Goal: Task Accomplishment & Management: Complete application form

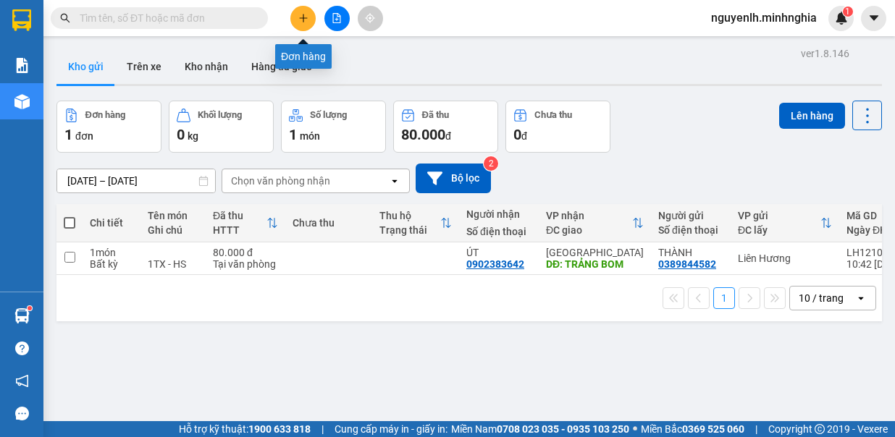
click at [301, 17] on icon "plus" at bounding box center [303, 18] width 10 height 10
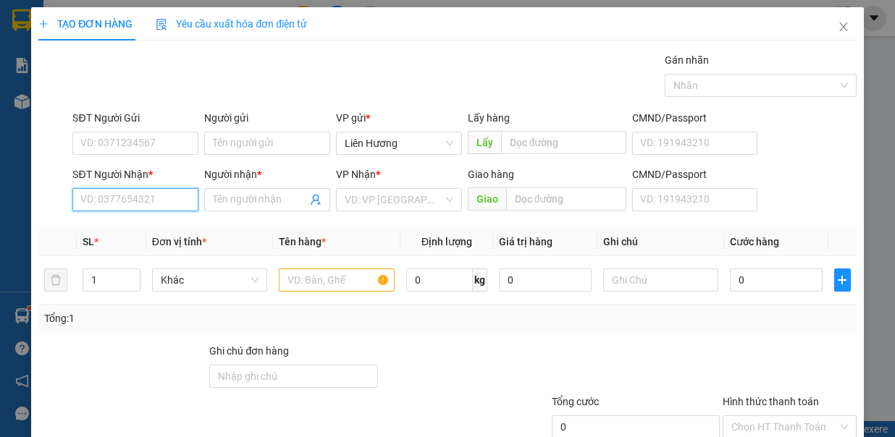
click at [169, 206] on input "SĐT Người Nhận *" at bounding box center [135, 199] width 126 height 23
click at [127, 231] on div "0327097925 - TRUNG" at bounding box center [133, 227] width 106 height 16
type input "0327097925"
type input "TRUNG"
type input "CỔNG 11/ TAM HIỆP"
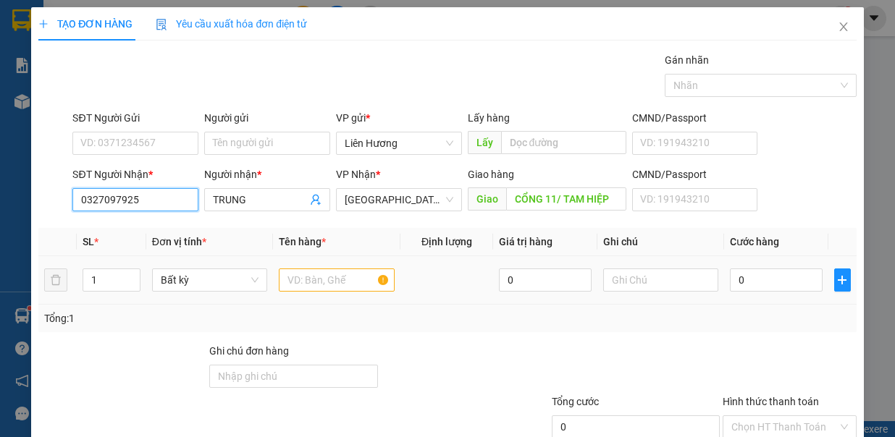
scroll to position [96, 0]
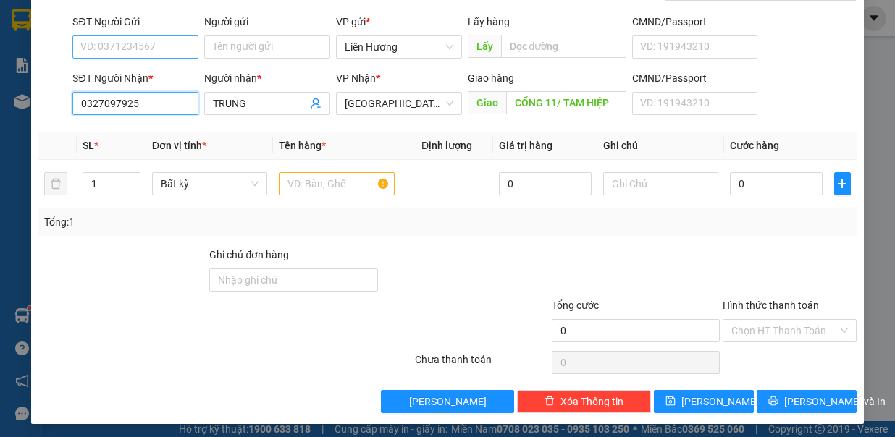
type input "0327097925"
click at [164, 52] on input "SĐT Người Gửi" at bounding box center [135, 46] width 126 height 23
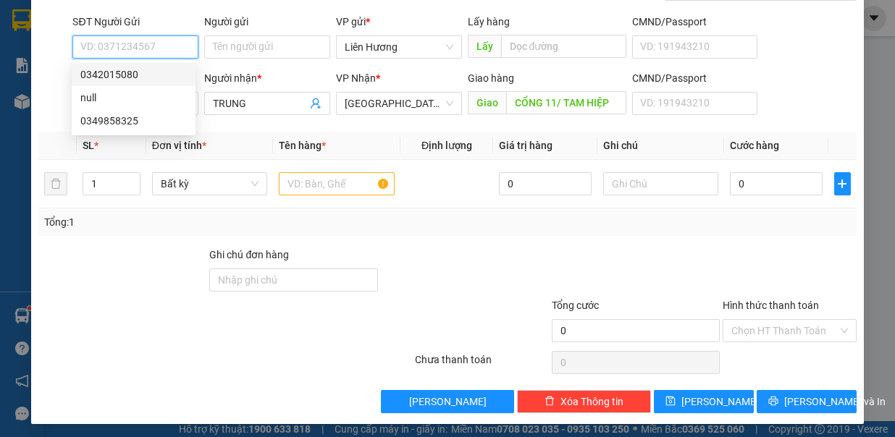
click at [116, 77] on div "0342015080" at bounding box center [133, 75] width 106 height 16
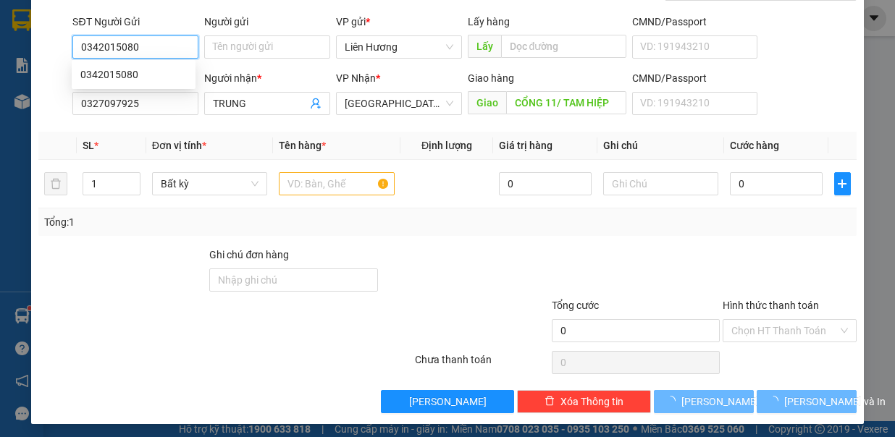
type input "0342015080"
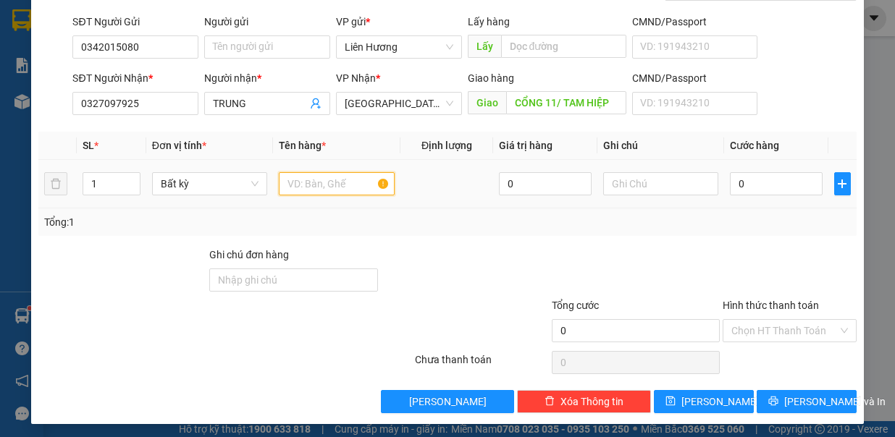
click at [348, 188] on input "text" at bounding box center [337, 183] width 116 height 23
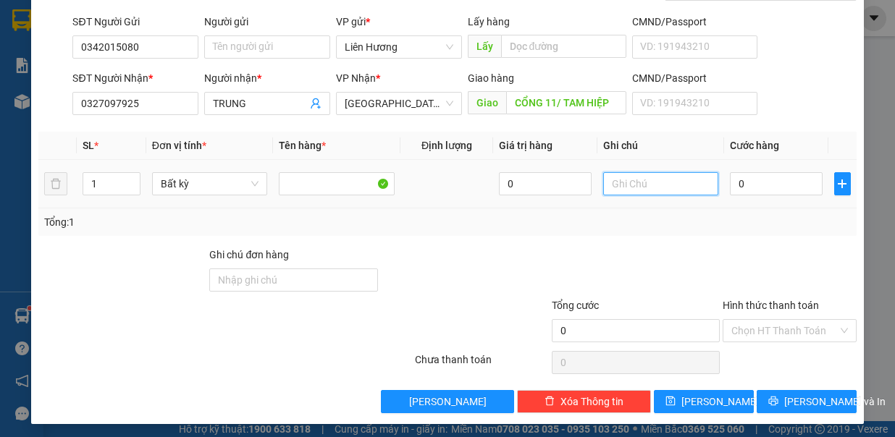
click at [624, 185] on input "text" at bounding box center [661, 183] width 116 height 23
type input "1 TH XỐP ĐỒ ĂN"
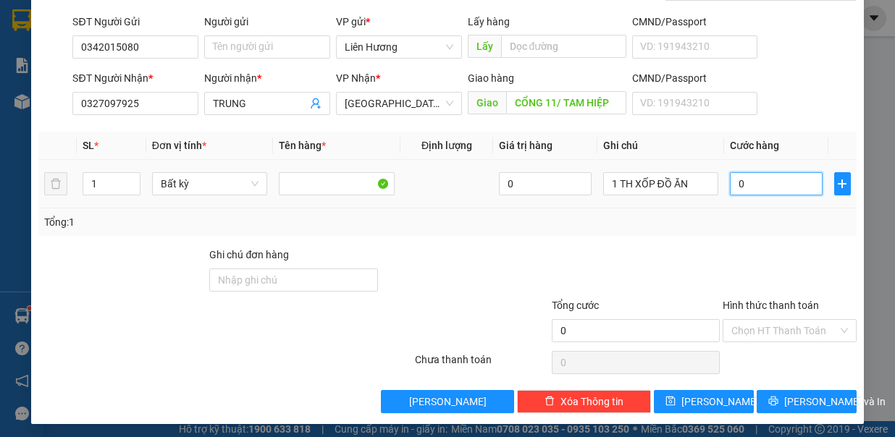
click at [739, 180] on input "0" at bounding box center [776, 183] width 93 height 23
type input "6"
type input "60"
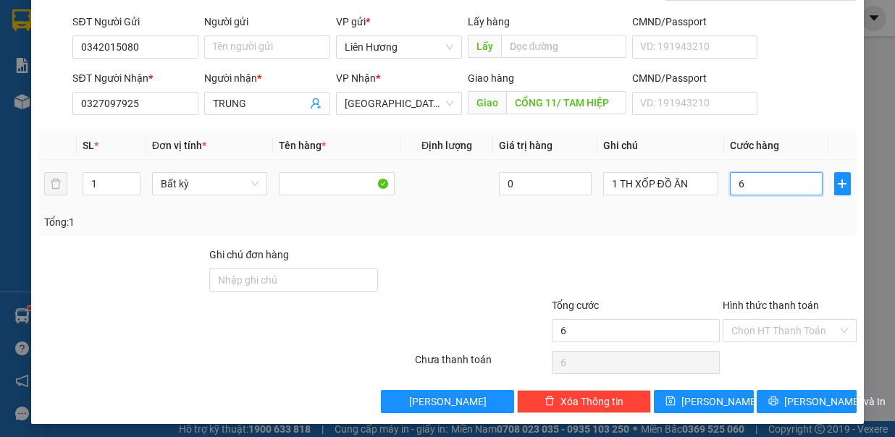
type input "60"
type input "60.000"
click at [731, 240] on div "Transit Pickup Surcharge Ids Transit Deliver Surcharge Ids Transit Deliver Surc…" at bounding box center [446, 186] width 817 height 460
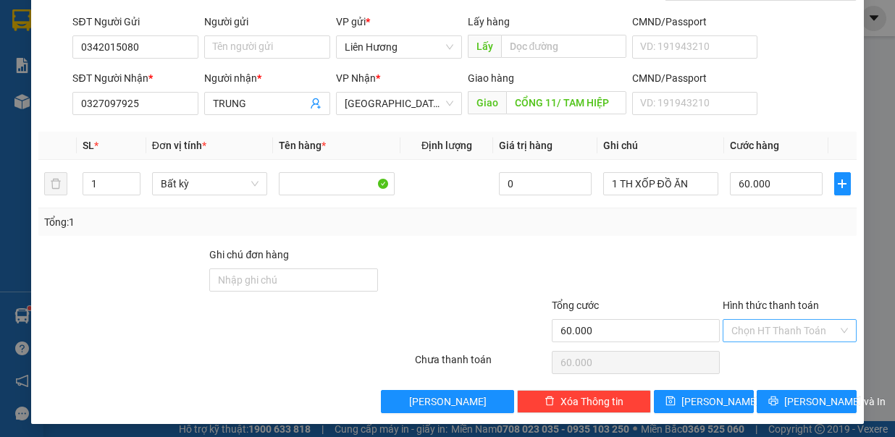
click at [762, 327] on input "Hình thức thanh toán" at bounding box center [784, 331] width 106 height 22
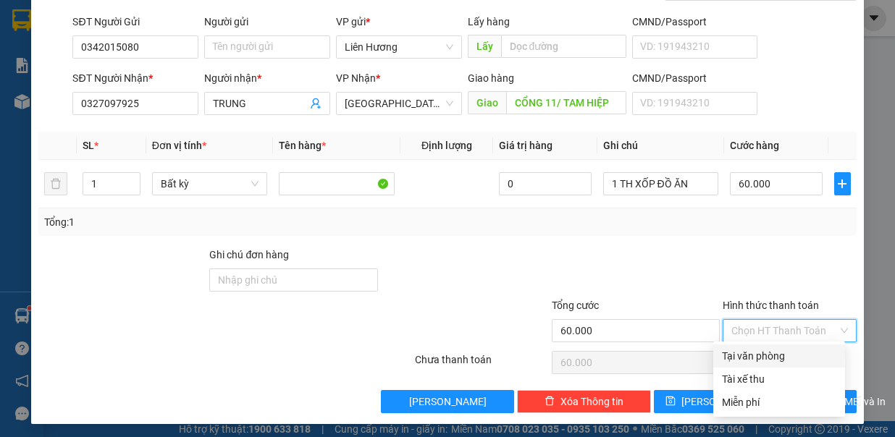
click at [764, 357] on div "Tại văn phòng" at bounding box center [779, 356] width 114 height 16
type input "0"
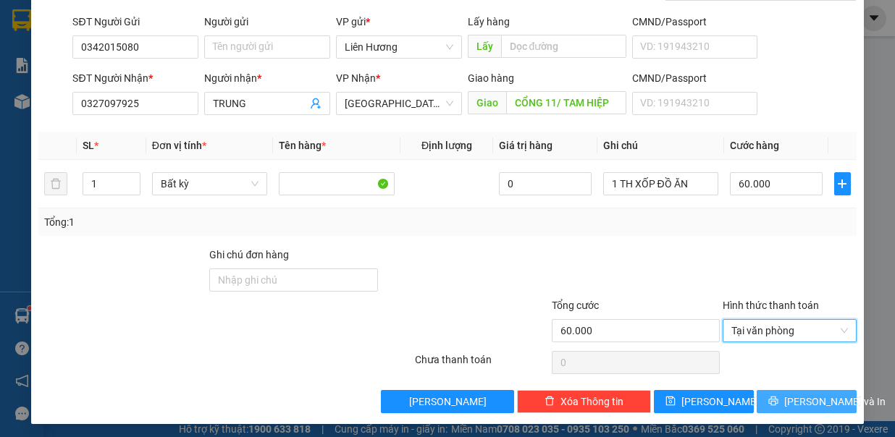
click at [779, 397] on button "[PERSON_NAME] và In" at bounding box center [807, 401] width 100 height 23
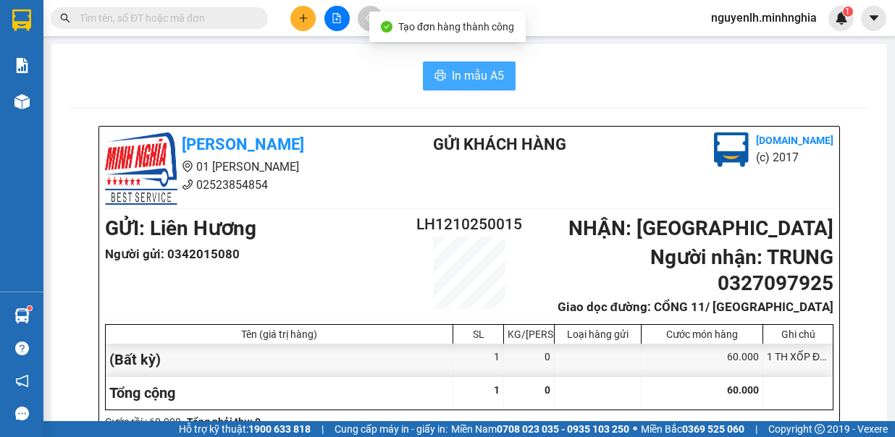
click at [467, 84] on span "In mẫu A5" at bounding box center [478, 76] width 52 height 18
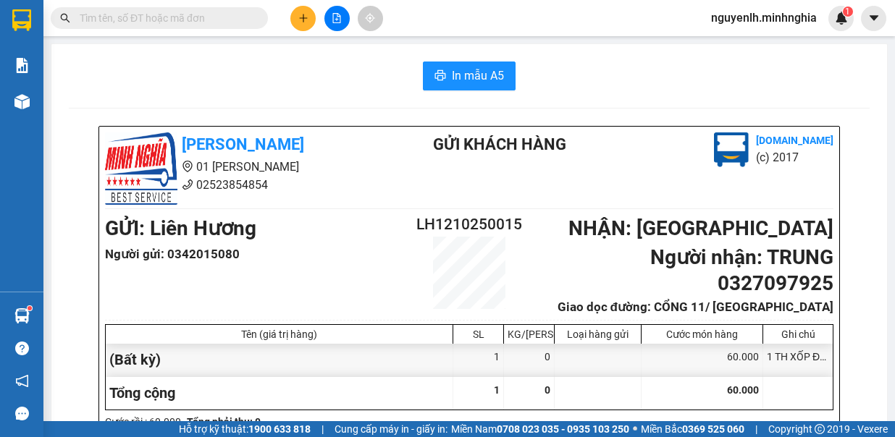
drag, startPoint x: 741, startPoint y: 313, endPoint x: 54, endPoint y: 99, distance: 720.2
click at [14, 100] on div at bounding box center [21, 101] width 25 height 25
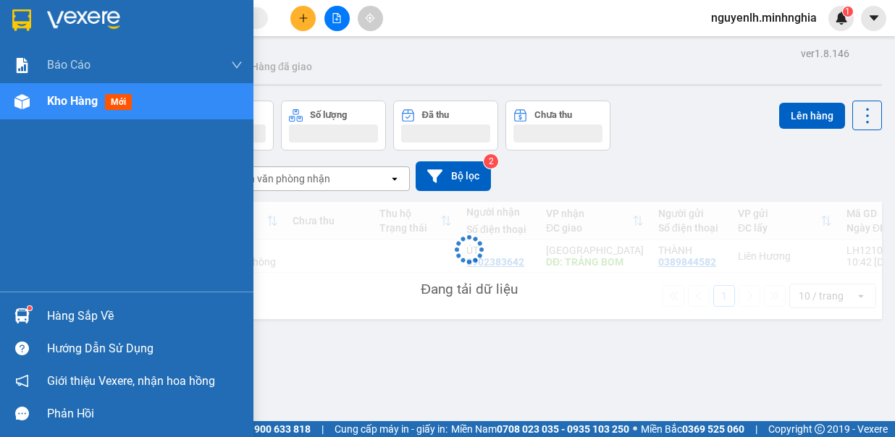
click at [28, 98] on img at bounding box center [21, 101] width 15 height 15
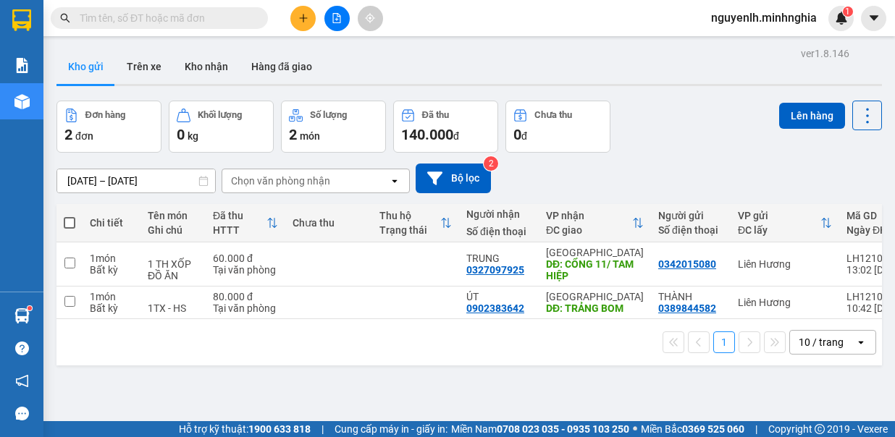
click at [112, 102] on button "Đơn hàng 2 đơn" at bounding box center [108, 127] width 105 height 52
click at [73, 222] on span at bounding box center [70, 223] width 12 height 12
click at [70, 216] on input "checkbox" at bounding box center [70, 216] width 0 height 0
checkbox input "true"
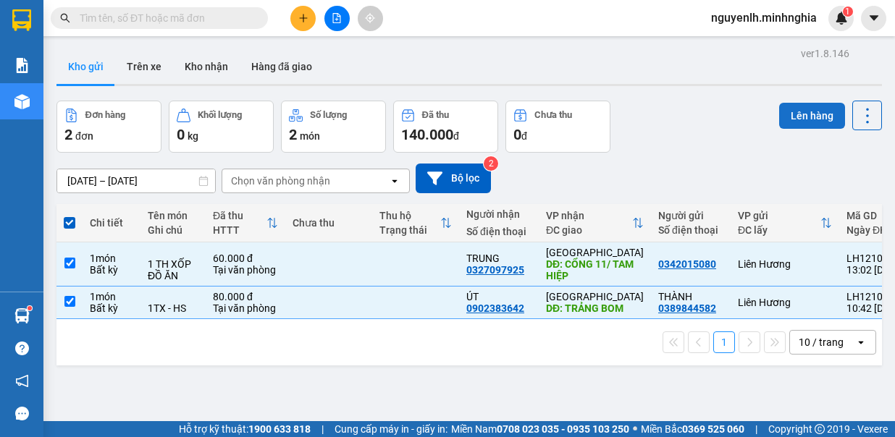
click at [809, 117] on button "Lên hàng" at bounding box center [812, 116] width 66 height 26
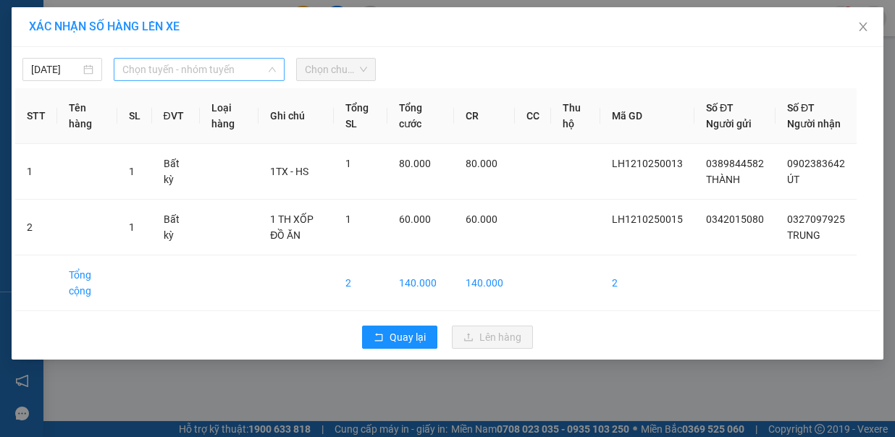
click at [224, 71] on span "Chọn tuyến - nhóm tuyến" at bounding box center [198, 70] width 153 height 22
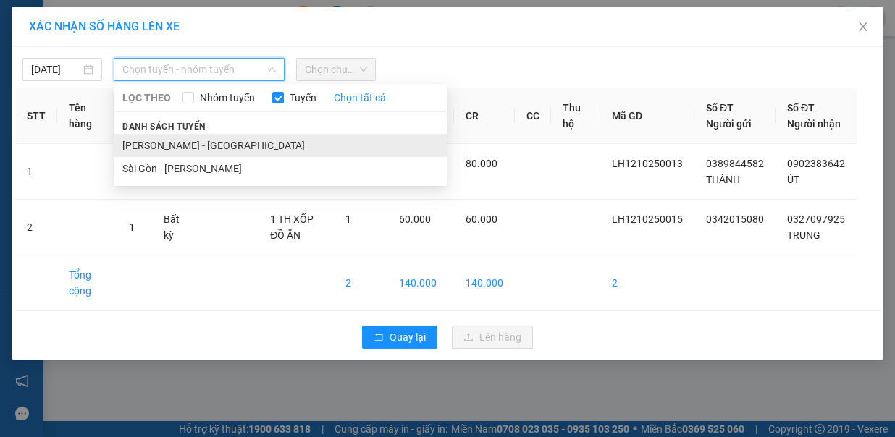
click at [164, 134] on li "[PERSON_NAME] - [GEOGRAPHIC_DATA]" at bounding box center [280, 145] width 333 height 23
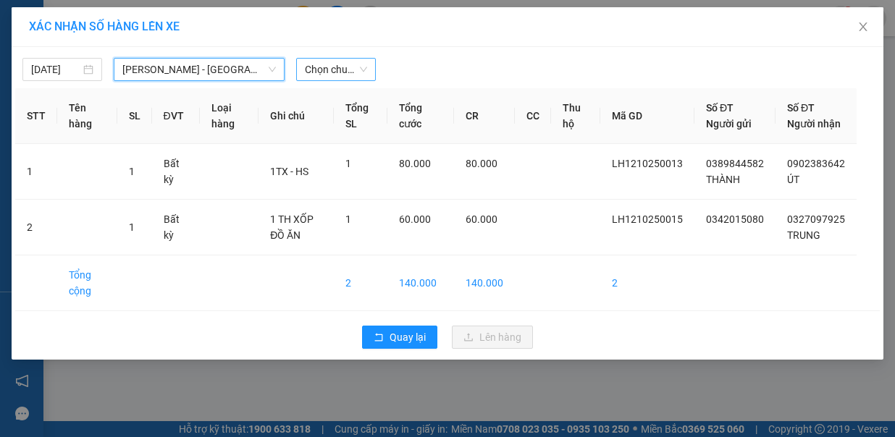
click at [345, 76] on span "Chọn chuyến" at bounding box center [336, 70] width 62 height 22
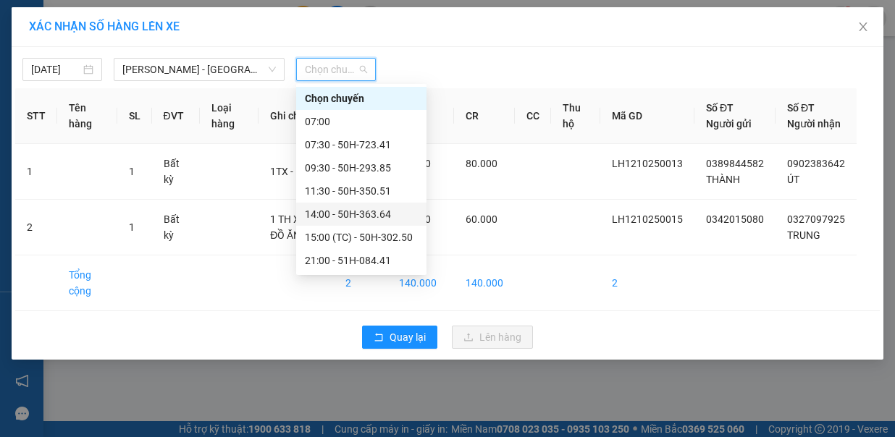
click at [333, 207] on div "14:00 - 50H-363.64" at bounding box center [361, 214] width 113 height 16
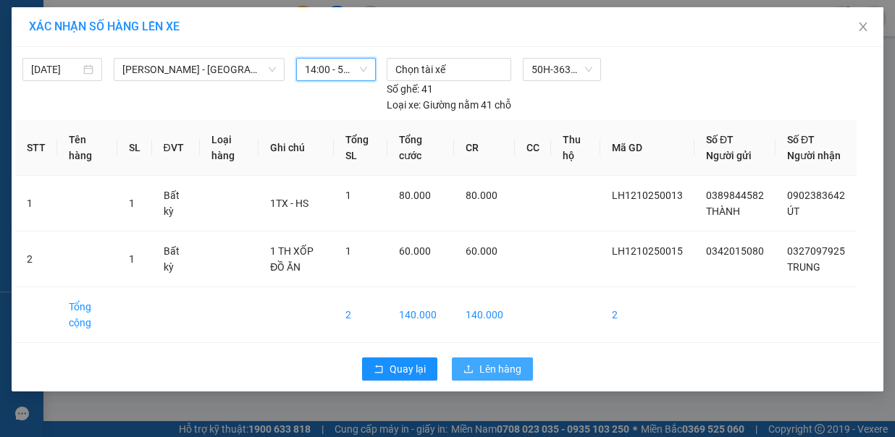
click at [508, 361] on span "Lên hàng" at bounding box center [500, 369] width 42 height 16
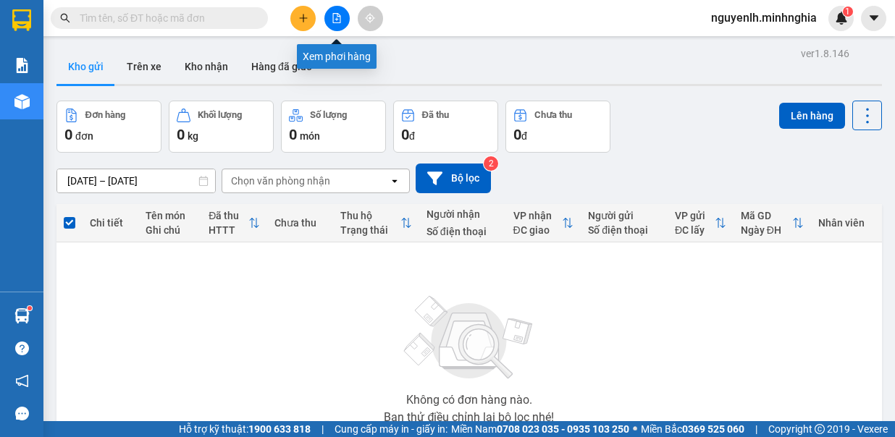
click at [337, 18] on icon "file-add" at bounding box center [337, 18] width 10 height 10
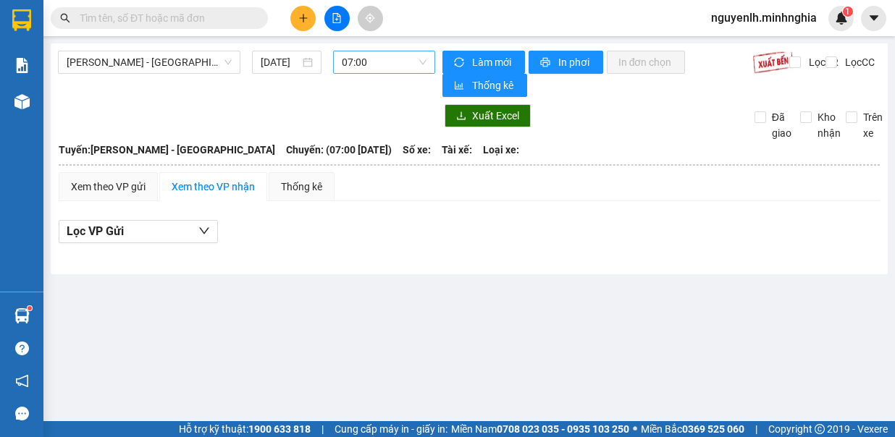
click at [392, 64] on span "07:00" at bounding box center [384, 62] width 85 height 22
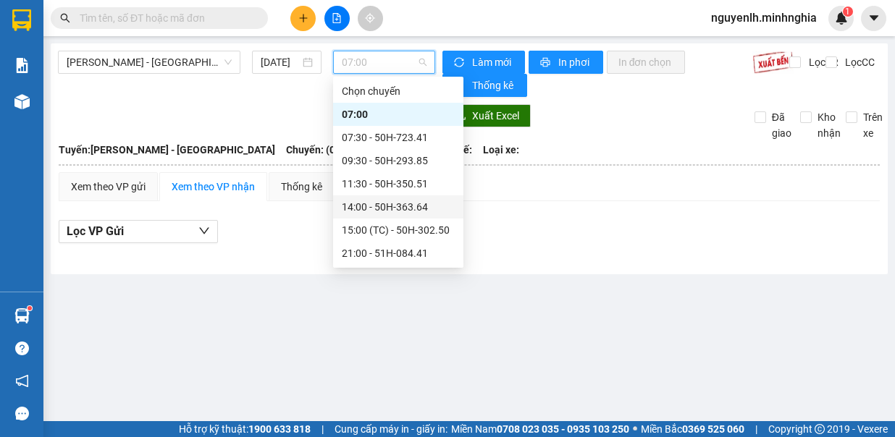
click at [368, 205] on div "14:00 - 50H-363.64" at bounding box center [398, 207] width 113 height 16
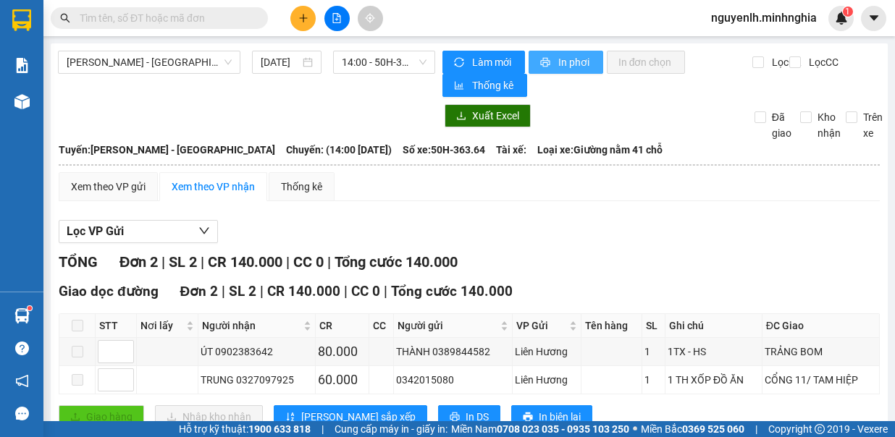
click at [565, 66] on span "In phơi" at bounding box center [574, 62] width 33 height 16
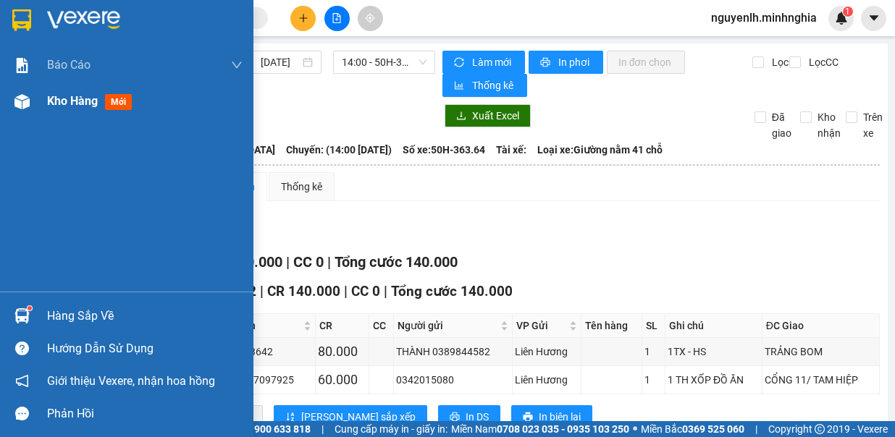
click at [113, 104] on span "mới" at bounding box center [118, 102] width 27 height 16
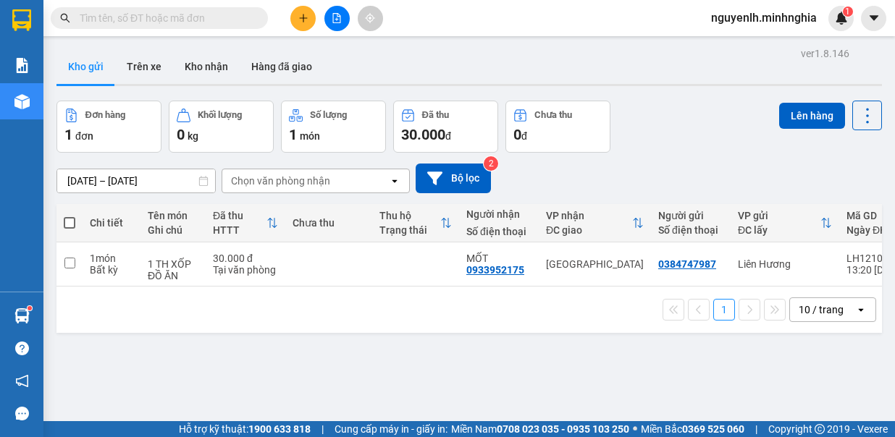
click at [68, 221] on span at bounding box center [70, 223] width 12 height 12
click at [70, 216] on input "checkbox" at bounding box center [70, 216] width 0 height 0
checkbox input "true"
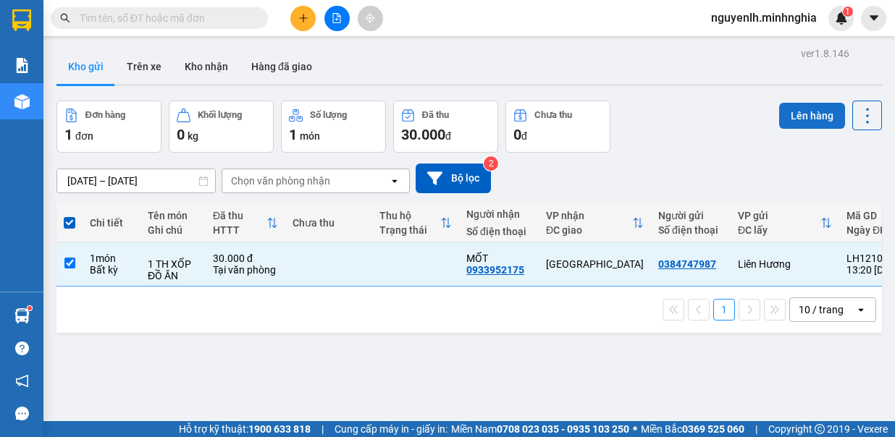
click at [799, 116] on button "Lên hàng" at bounding box center [812, 116] width 66 height 26
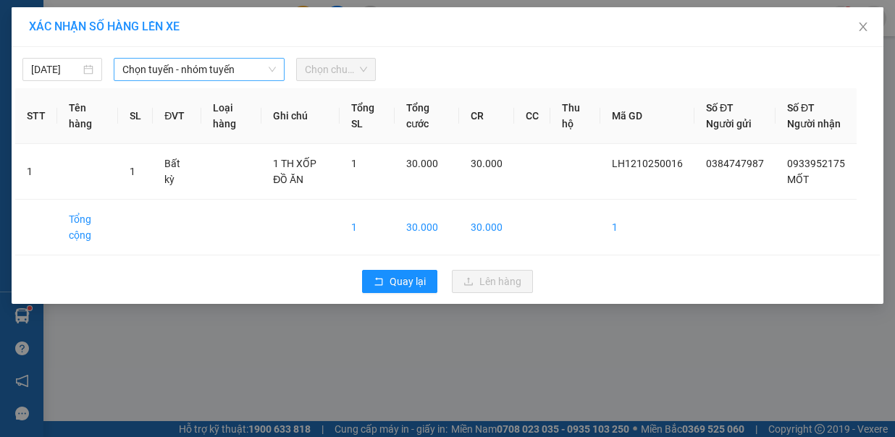
click at [206, 67] on span "Chọn tuyến - nhóm tuyến" at bounding box center [198, 70] width 153 height 22
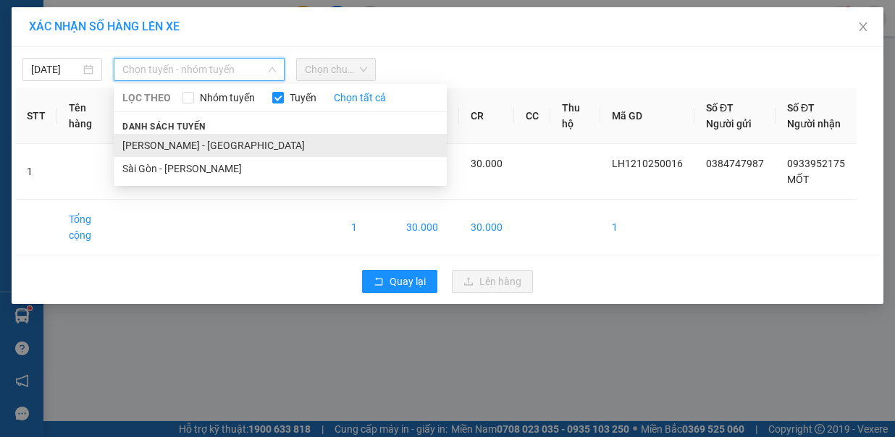
click at [159, 136] on li "[PERSON_NAME] - [GEOGRAPHIC_DATA]" at bounding box center [280, 145] width 333 height 23
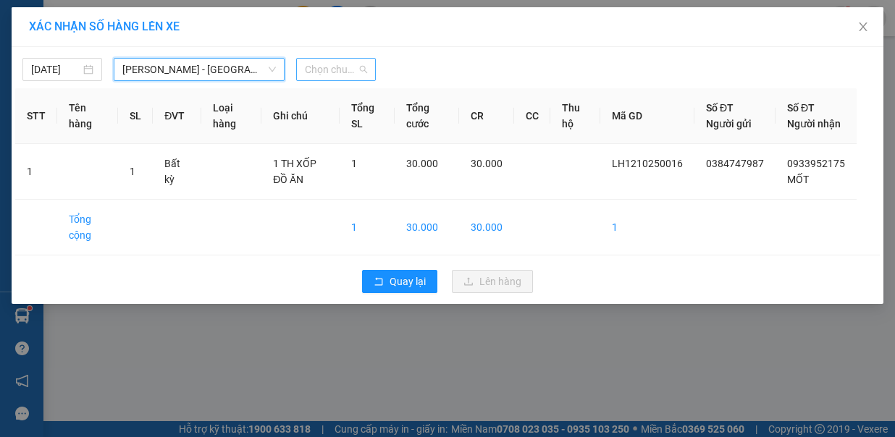
drag, startPoint x: 335, startPoint y: 70, endPoint x: 334, endPoint y: 91, distance: 21.0
click at [335, 70] on span "Chọn chuyến" at bounding box center [336, 70] width 62 height 22
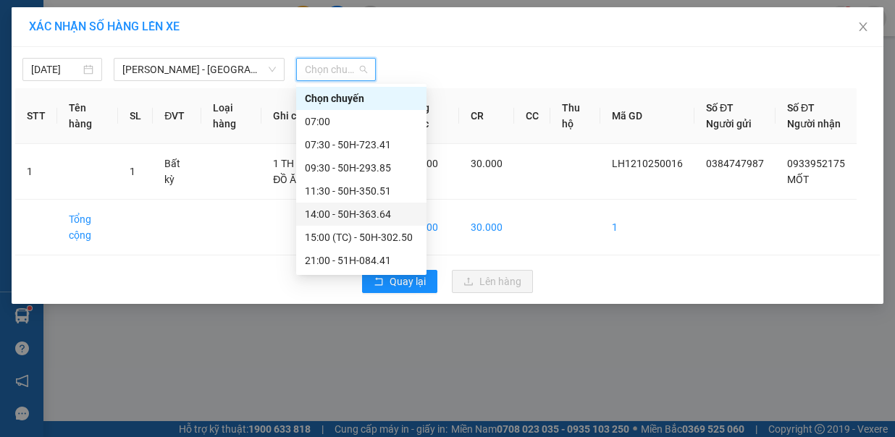
click at [333, 217] on div "14:00 - 50H-363.64" at bounding box center [361, 214] width 113 height 16
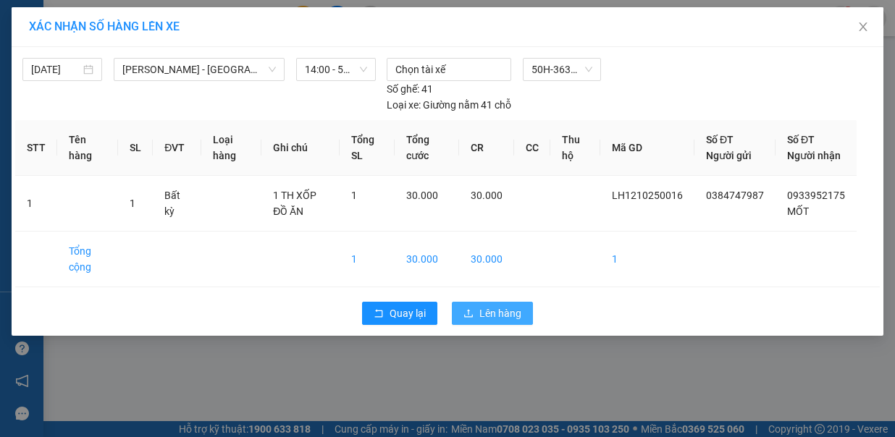
click at [483, 306] on span "Lên hàng" at bounding box center [500, 314] width 42 height 16
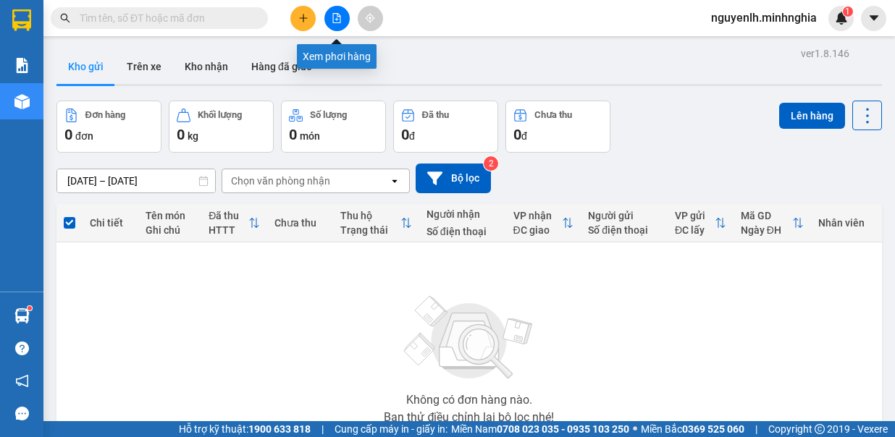
click at [335, 14] on icon "file-add" at bounding box center [337, 18] width 10 height 10
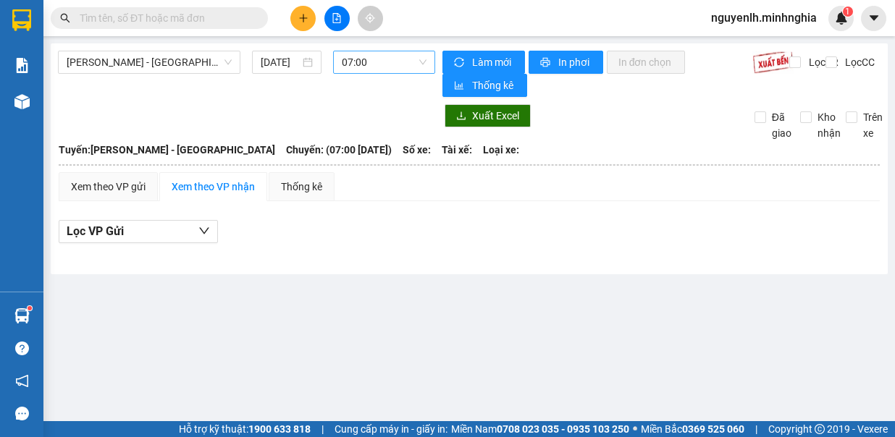
click at [398, 67] on span "07:00" at bounding box center [384, 62] width 85 height 22
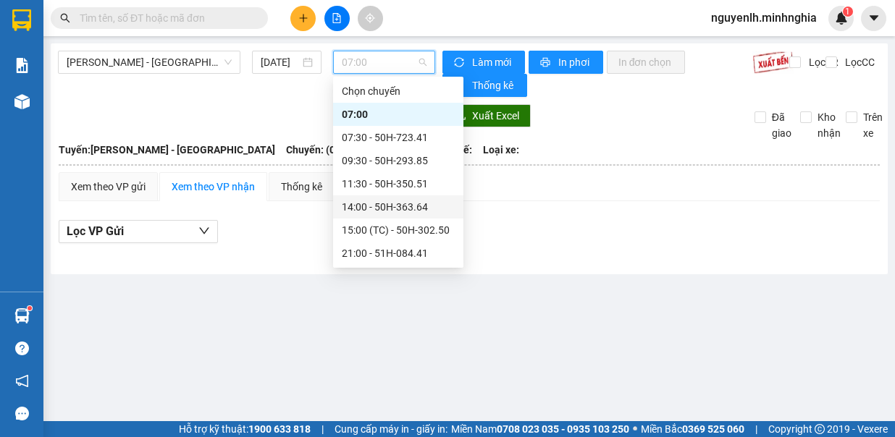
click at [371, 209] on div "14:00 - 50H-363.64" at bounding box center [398, 207] width 113 height 16
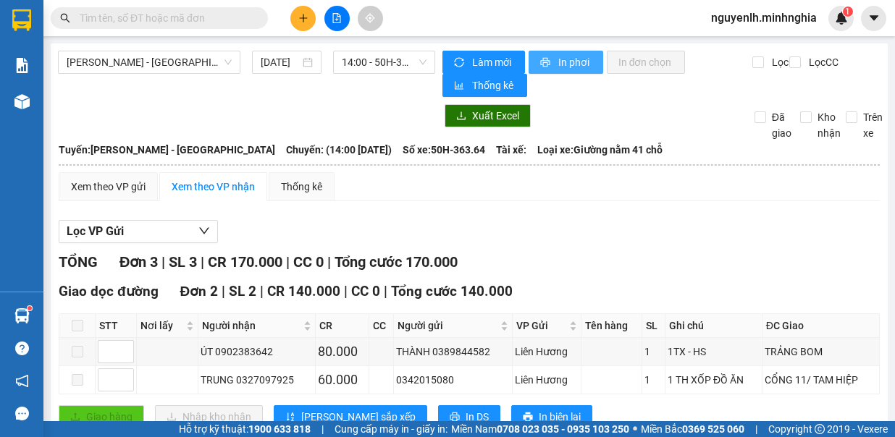
click at [559, 64] on span "In phơi" at bounding box center [574, 62] width 33 height 16
